Goal: Information Seeking & Learning: Check status

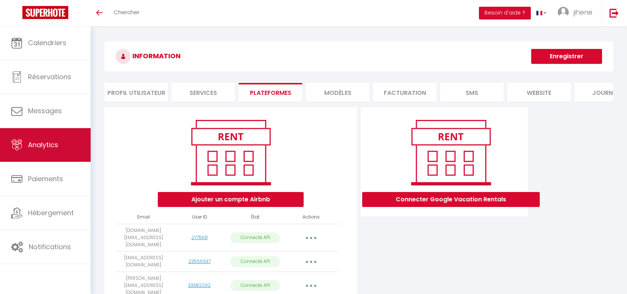
click at [57, 146] on span "Analytics" at bounding box center [43, 144] width 30 height 9
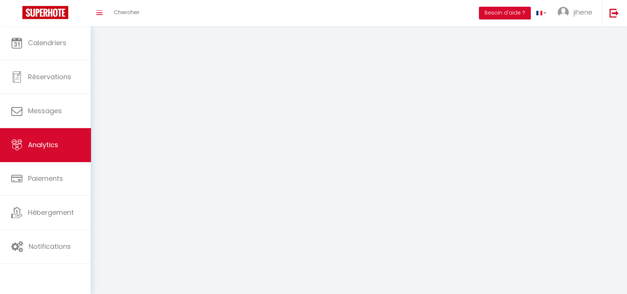
select select "2025"
select select "9"
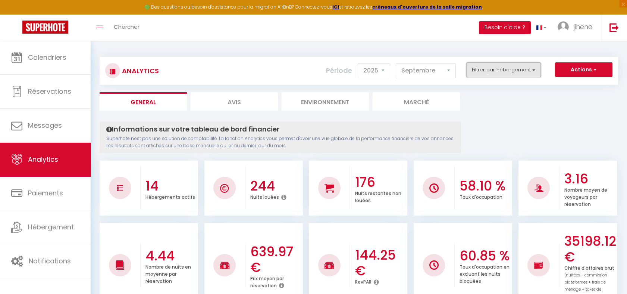
click at [495, 71] on button "Filtrer par hébergement" at bounding box center [503, 69] width 75 height 15
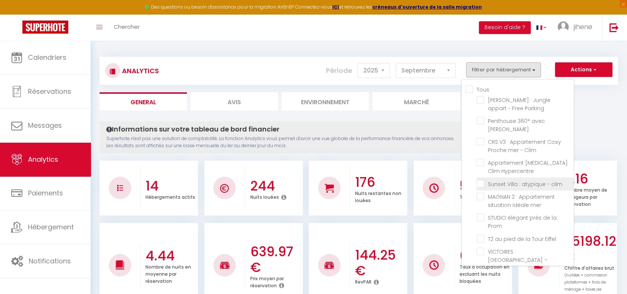
click at [483, 179] on clim "checkbox" at bounding box center [525, 182] width 97 height 7
checkbox clim "true"
checkbox Parking "false"
checkbox Jacuzzi "false"
checkbox Clim "false"
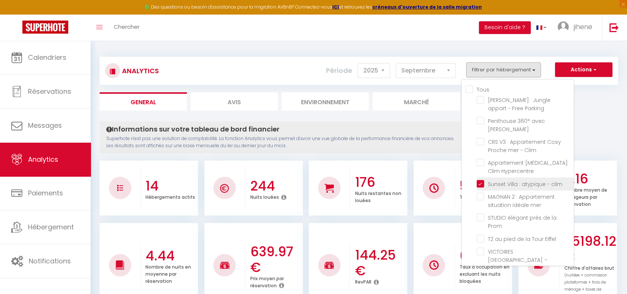
checkbox Hypercentre "false"
checkbox mer "false"
checkbox Prom "false"
checkbox Eiffel "false"
checkbox Opéra "false"
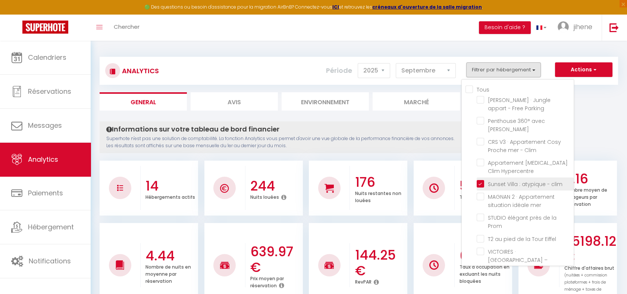
checkbox clim "false"
checkbox anglais "false"
checkbox Clim "false"
checkbox Piscine "false"
checkbox mer "false"
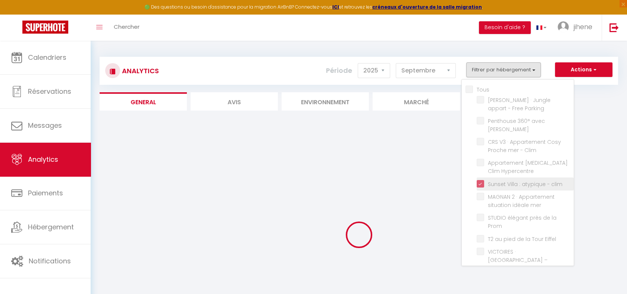
checkbox Parking "false"
checkbox Jacuzzi "false"
checkbox Clim "false"
checkbox Hypercentre "false"
checkbox mer "false"
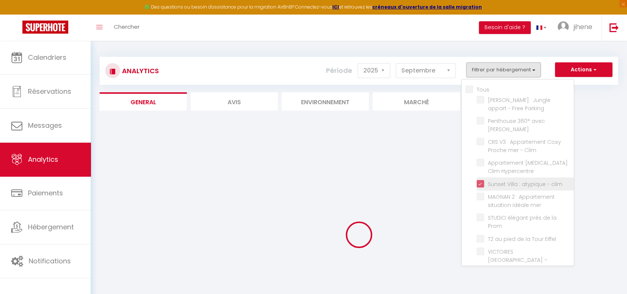
checkbox Prom "false"
checkbox Eiffel "false"
checkbox Opéra "false"
checkbox clim "false"
checkbox anglais "false"
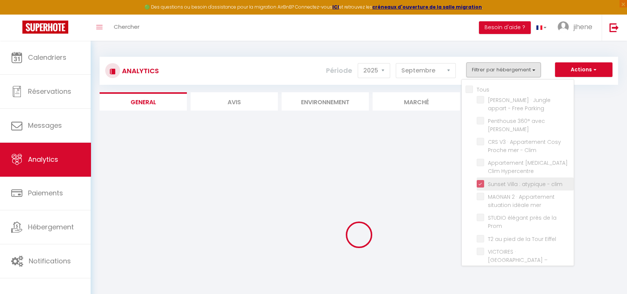
checkbox Clim "false"
checkbox Piscine "false"
checkbox mer "false"
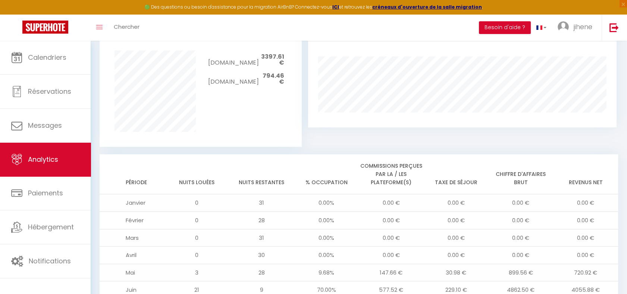
scroll to position [633, 0]
